Goal: Information Seeking & Learning: Learn about a topic

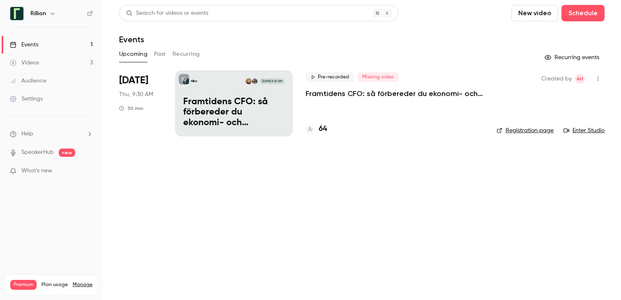
click at [382, 91] on p "Framtidens CFO: så förbereder du ekonomi- och finansfunktionen för AI-eran​" at bounding box center [395, 94] width 178 height 10
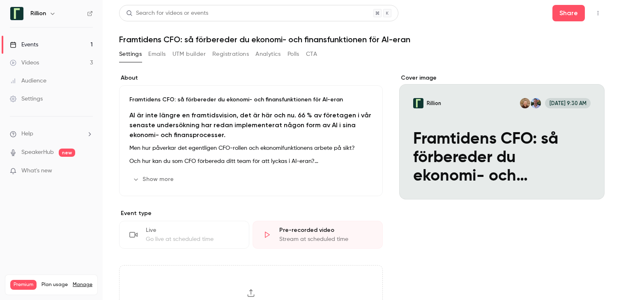
click at [147, 176] on button "Show more" at bounding box center [153, 179] width 49 height 13
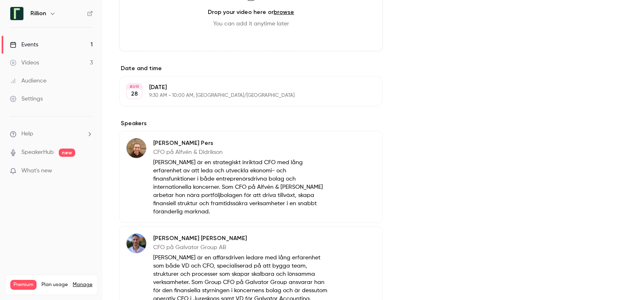
scroll to position [553, 0]
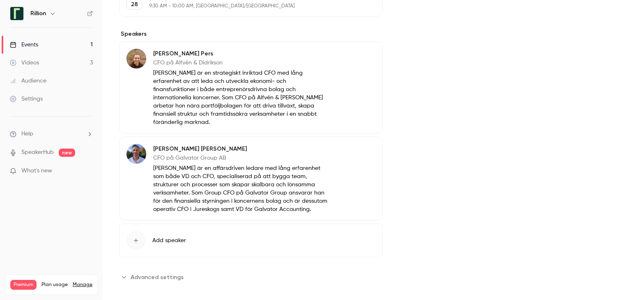
click at [55, 167] on p "What's new" at bounding box center [45, 171] width 70 height 9
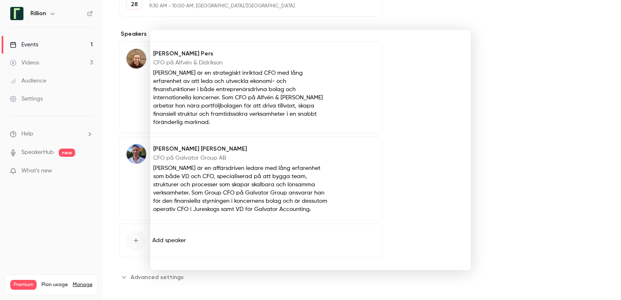
click at [60, 118] on div at bounding box center [310, 150] width 621 height 300
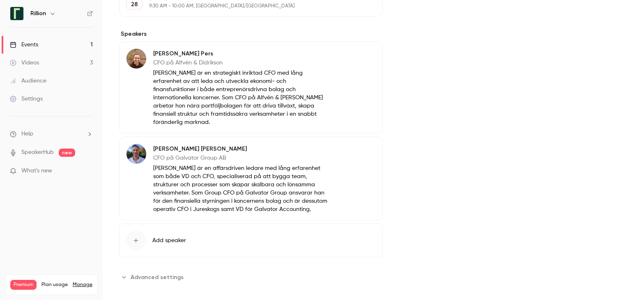
click at [72, 47] on link "Events 1" at bounding box center [51, 45] width 103 height 18
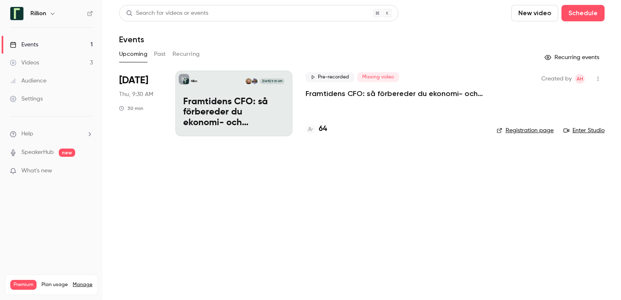
click at [69, 59] on link "Videos 3" at bounding box center [51, 63] width 103 height 18
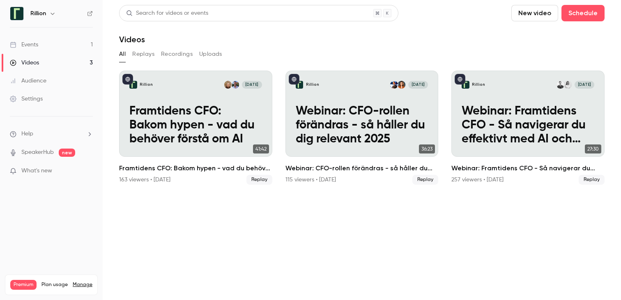
click at [67, 42] on link "Events 1" at bounding box center [51, 45] width 103 height 18
